Goal: Transaction & Acquisition: Purchase product/service

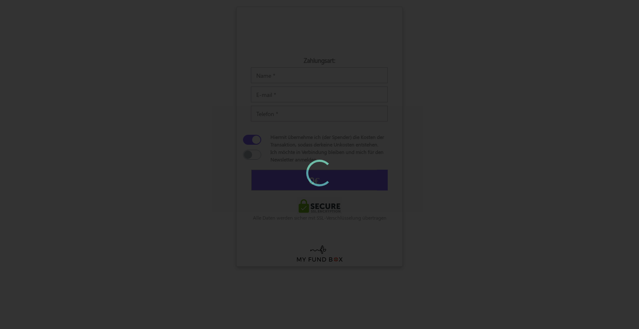
type input "5"
type input "5,58 €"
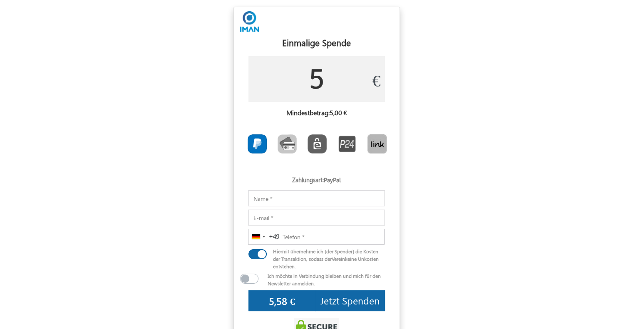
click at [334, 78] on input "5" at bounding box center [316, 79] width 136 height 46
type input "10"
type input "10,80 €"
click at [256, 140] on img "Toolbar with button groups" at bounding box center [257, 143] width 19 height 19
click at [253, 140] on input "Toolbar with button groups" at bounding box center [250, 136] width 5 height 5
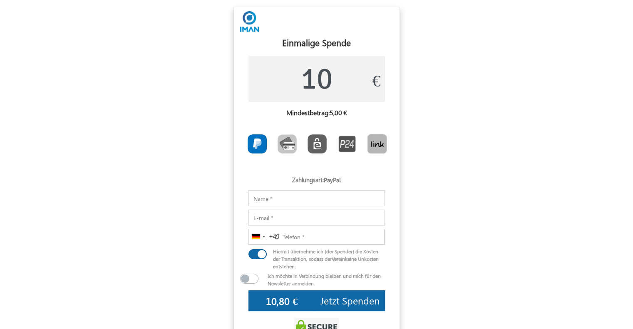
radio input "true"
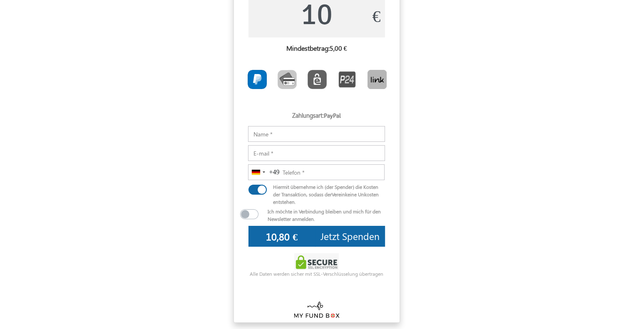
scroll to position [64, 0]
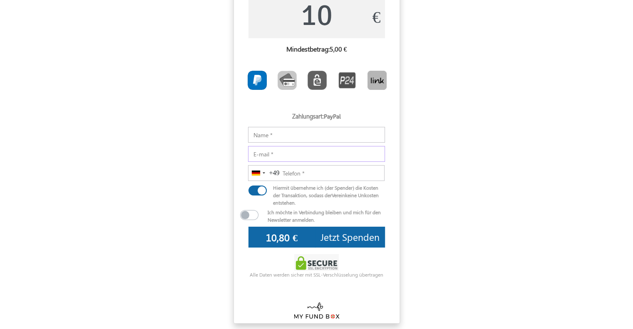
click at [284, 153] on input "E-mail" at bounding box center [316, 154] width 137 height 16
click at [269, 200] on div "Hiermit übernehme ich (der Spender) die Kosten der Transaktion, sodass der Vere…" at bounding box center [329, 195] width 124 height 22
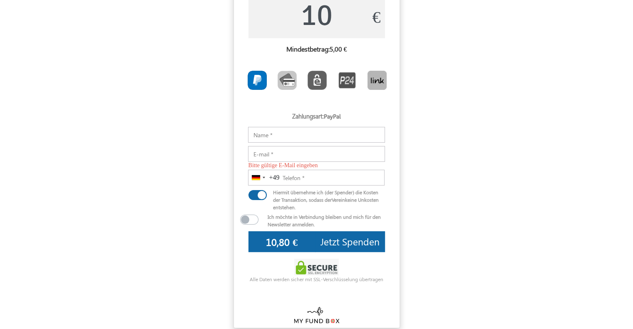
click at [315, 259] on img at bounding box center [316, 267] width 45 height 17
click at [300, 155] on input "E-mail" at bounding box center [316, 154] width 137 height 16
type input "[EMAIL_ADDRESS][DOMAIN_NAME]"
type input "017630596675"
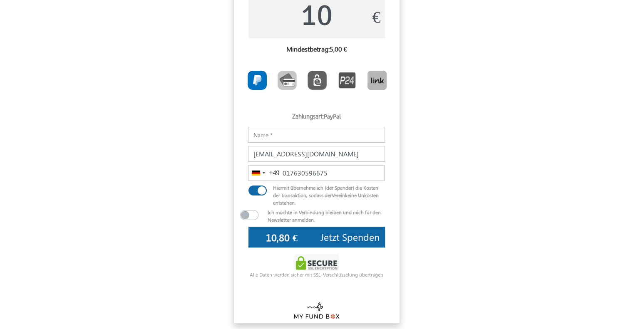
click at [322, 239] on span "Jetzt Spenden" at bounding box center [349, 236] width 59 height 13
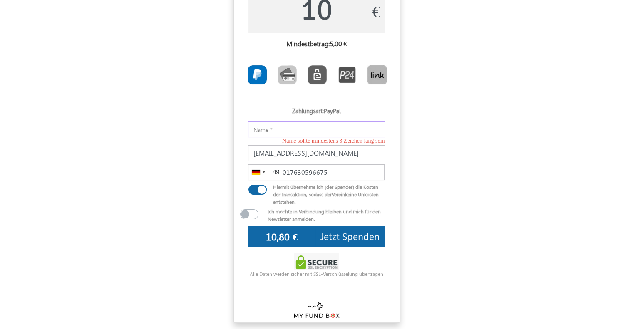
click at [307, 131] on input "Notizen" at bounding box center [316, 129] width 137 height 16
type input "yassin"
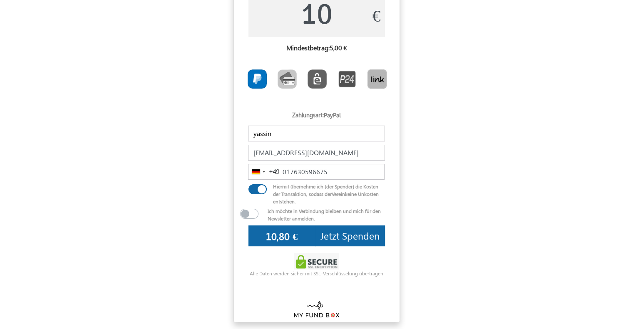
scroll to position [64, 0]
click at [353, 238] on span "Jetzt Spenden" at bounding box center [349, 236] width 59 height 13
